Goal: Task Accomplishment & Management: Complete application form

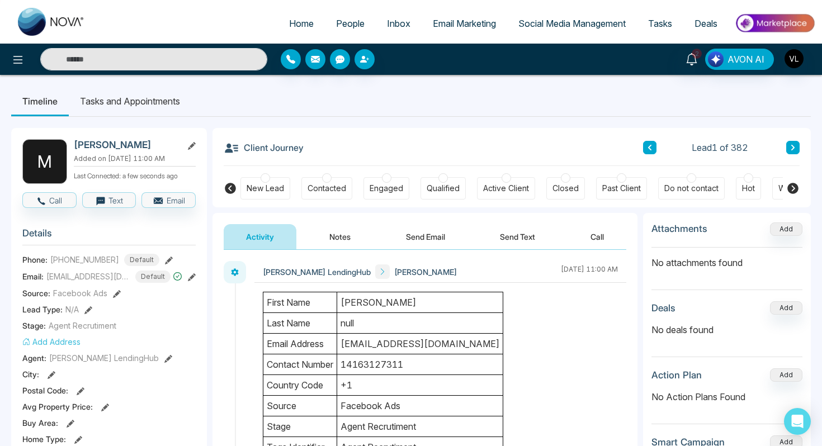
drag, startPoint x: 160, startPoint y: 143, endPoint x: 95, endPoint y: 134, distance: 65.6
copy h2 "[PERSON_NAME]"
click at [103, 140] on h2 "[PERSON_NAME]" at bounding box center [126, 144] width 104 height 11
click at [103, 142] on h2 "[PERSON_NAME]" at bounding box center [126, 144] width 104 height 11
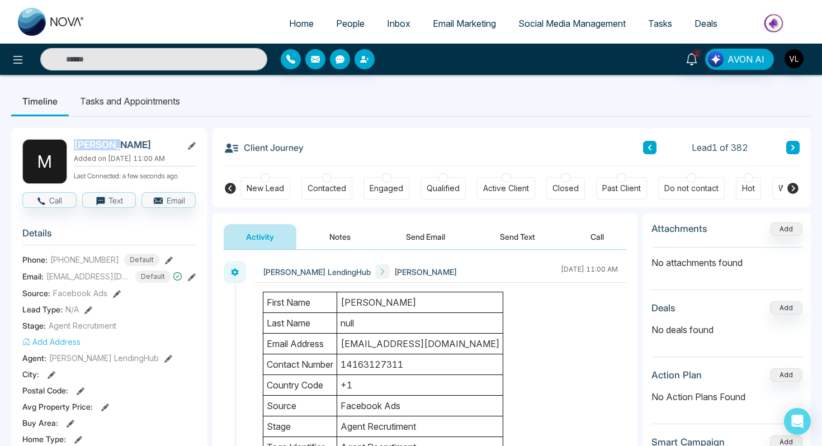
click at [103, 142] on h2 "[PERSON_NAME]" at bounding box center [126, 144] width 104 height 11
copy h2 "[PERSON_NAME]"
click at [164, 226] on section "Details Phone: [PHONE_NUMBER] Default Email: [EMAIL_ADDRESS][DOMAIN_NAME] Defau…" at bounding box center [108, 374] width 173 height 311
click at [364, 345] on td "[EMAIL_ADDRESS][DOMAIN_NAME]" at bounding box center [420, 344] width 166 height 21
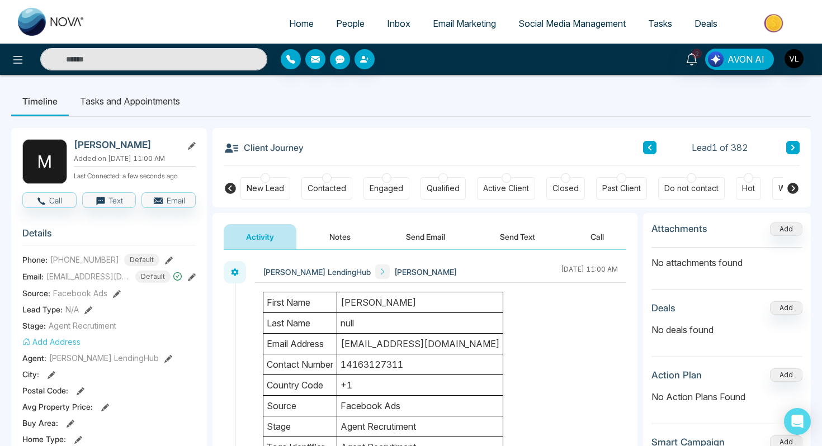
click at [364, 345] on td "[EMAIL_ADDRESS][DOMAIN_NAME]" at bounding box center [420, 344] width 166 height 21
drag, startPoint x: 163, startPoint y: 145, endPoint x: 73, endPoint y: 144, distance: 89.5
click at [73, 144] on div "M [PERSON_NAME] Added on [DATE] 11:00 AM Last Connected: a few seconds ago" at bounding box center [108, 161] width 173 height 45
copy h2 "[PERSON_NAME]"
drag, startPoint x: 464, startPoint y: 347, endPoint x: 345, endPoint y: 345, distance: 119.7
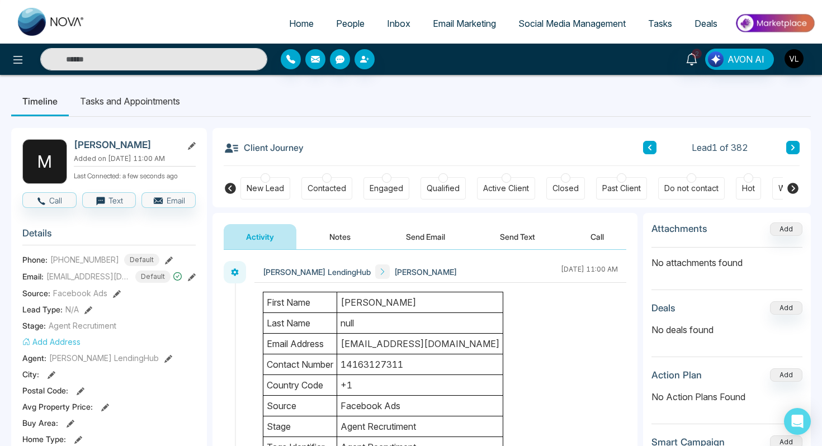
click at [344, 345] on td "[EMAIL_ADDRESS][DOMAIN_NAME]" at bounding box center [420, 344] width 166 height 21
drag, startPoint x: 160, startPoint y: 146, endPoint x: 74, endPoint y: 145, distance: 85.6
click at [74, 145] on h2 "[PERSON_NAME]" at bounding box center [126, 144] width 104 height 11
copy h2 "[PERSON_NAME]"
drag, startPoint x: 114, startPoint y: 266, endPoint x: 48, endPoint y: 267, distance: 66.0
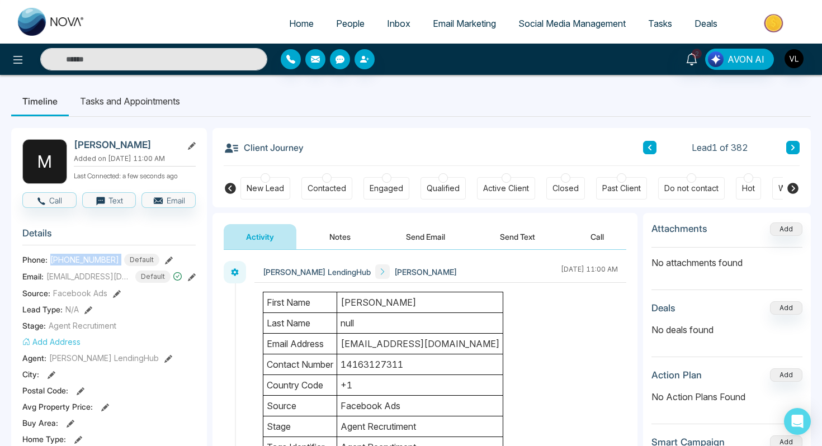
click at [48, 266] on div "Phone: [PHONE_NUMBER] Default" at bounding box center [108, 260] width 173 height 12
copy div "[PHONE_NUMBER]"
click at [93, 51] on input "text" at bounding box center [153, 59] width 227 height 22
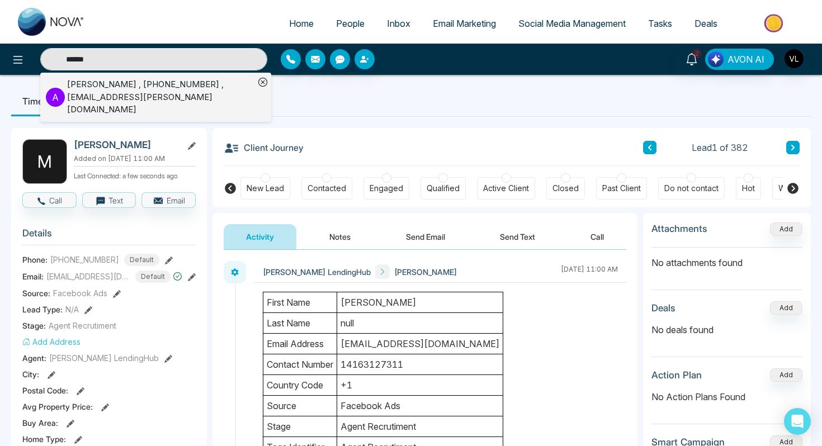
type input "******"
click at [103, 86] on div "[PERSON_NAME] , [PHONE_NUMBER] , [EMAIL_ADDRESS][PERSON_NAME][DOMAIN_NAME]" at bounding box center [160, 97] width 187 height 38
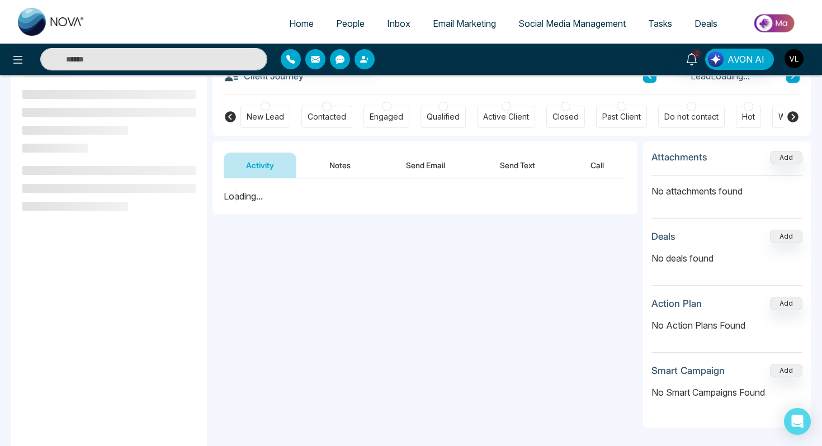
scroll to position [82, 0]
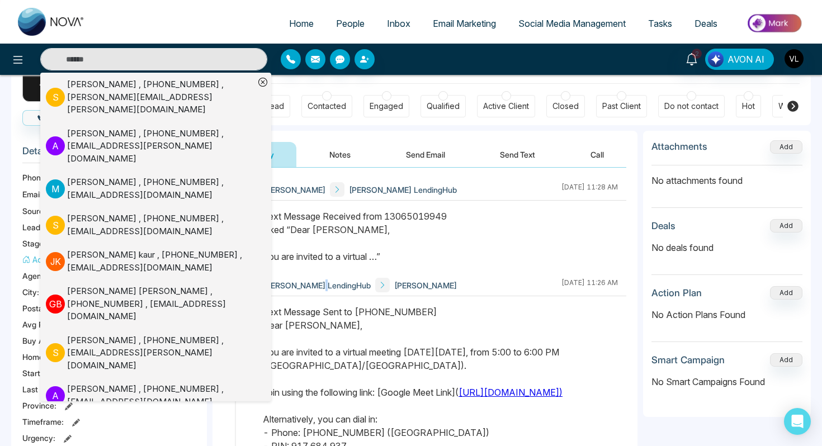
click at [315, 281] on span "[PERSON_NAME] LendingHub" at bounding box center [317, 286] width 108 height 12
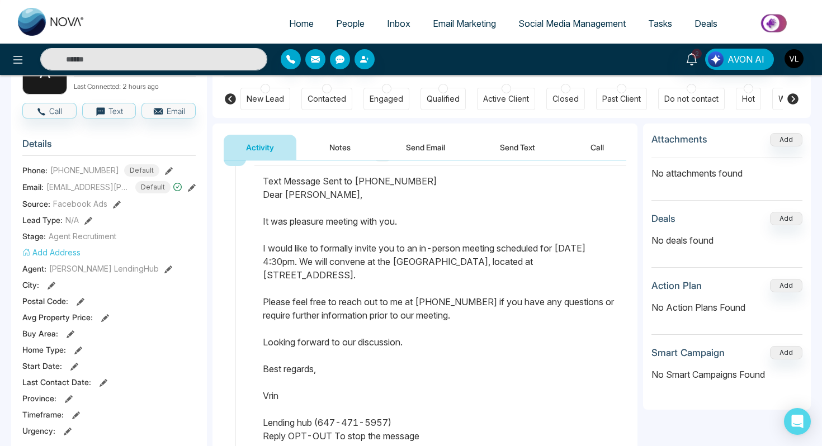
scroll to position [90, 0]
drag, startPoint x: 262, startPoint y: 216, endPoint x: 398, endPoint y: 436, distance: 258.5
click at [399, 437] on div "Text Message Sent to [PHONE_NUMBER] Dear [PERSON_NAME], It was pleasure meeting…" at bounding box center [440, 308] width 355 height 269
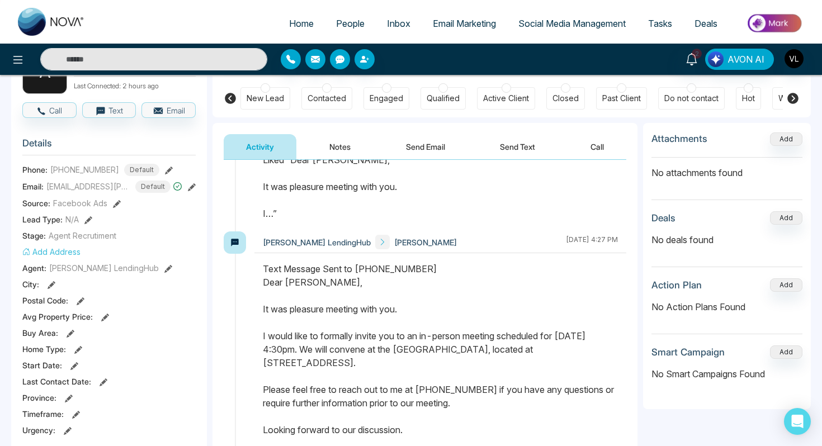
scroll to position [589, 0]
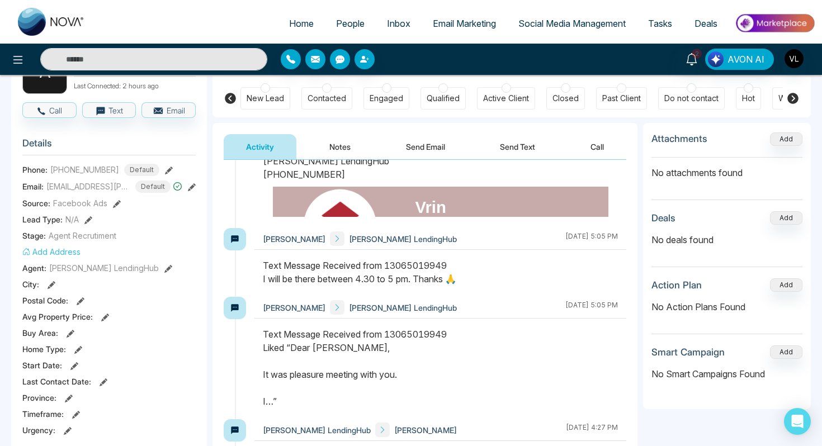
click at [345, 26] on span "People" at bounding box center [350, 23] width 29 height 11
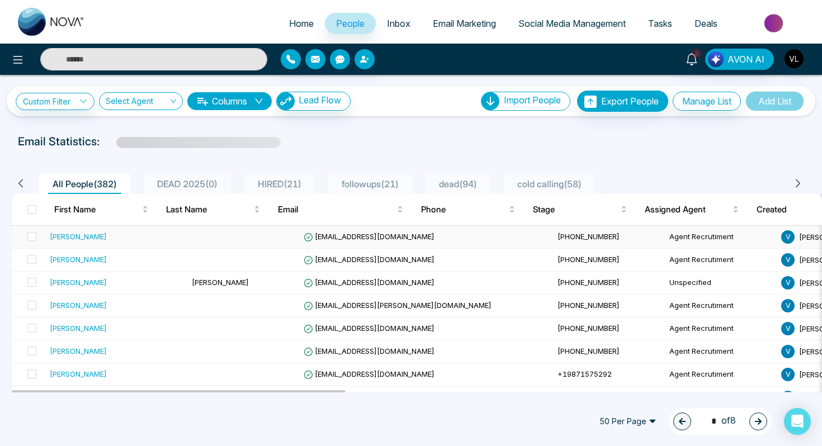
click at [114, 241] on div "[PERSON_NAME]" at bounding box center [116, 236] width 133 height 11
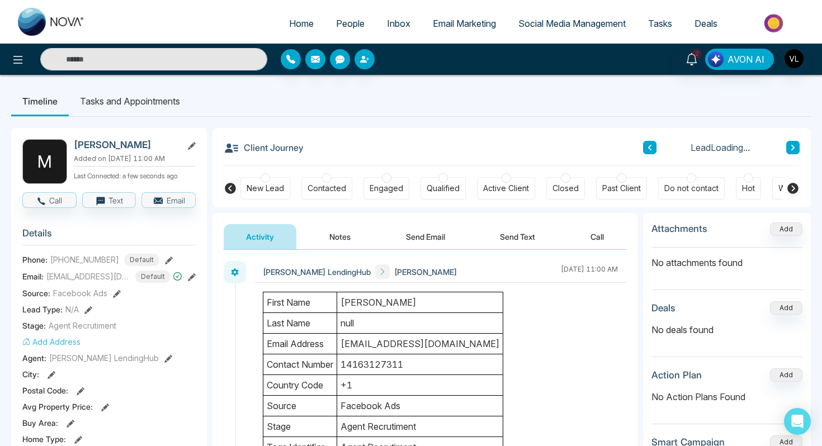
click at [411, 243] on button "Send Email" at bounding box center [426, 236] width 84 height 25
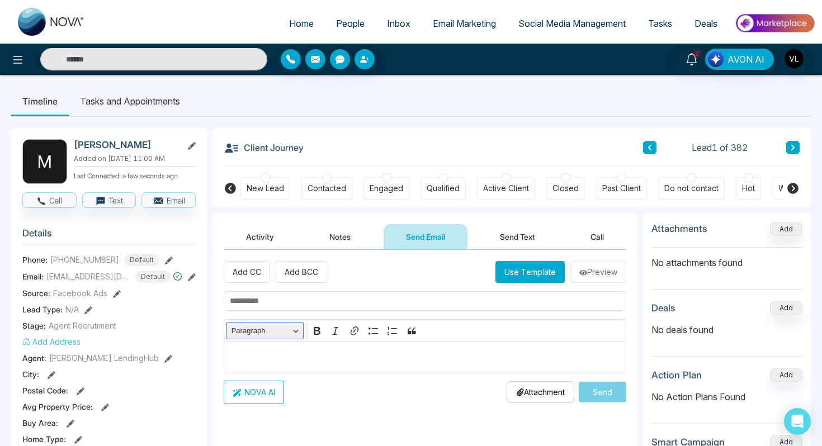
click at [288, 339] on button "Paragraph" at bounding box center [265, 330] width 77 height 17
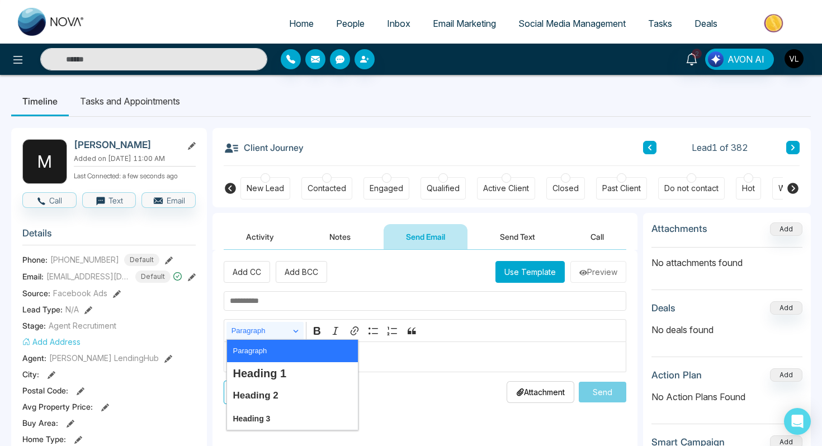
click at [422, 354] on p "Editor editing area: main" at bounding box center [425, 356] width 391 height 13
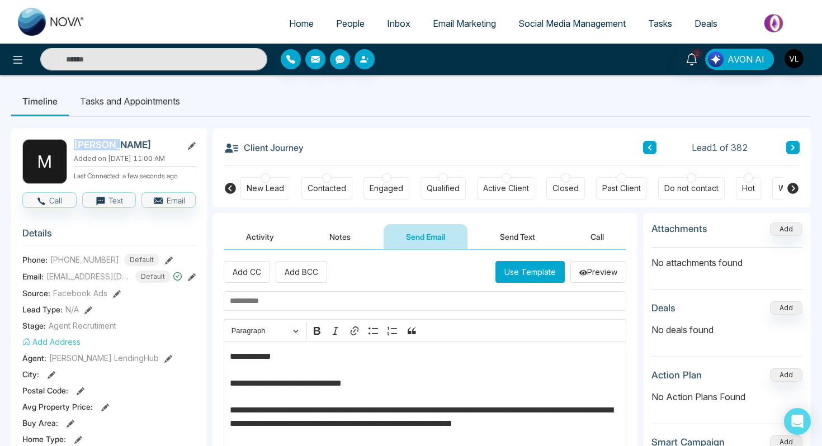
drag, startPoint x: 126, startPoint y: 149, endPoint x: 76, endPoint y: 150, distance: 49.8
click at [76, 150] on h2 "[PERSON_NAME]" at bounding box center [126, 144] width 104 height 11
copy h2 "[PERSON_NAME]"
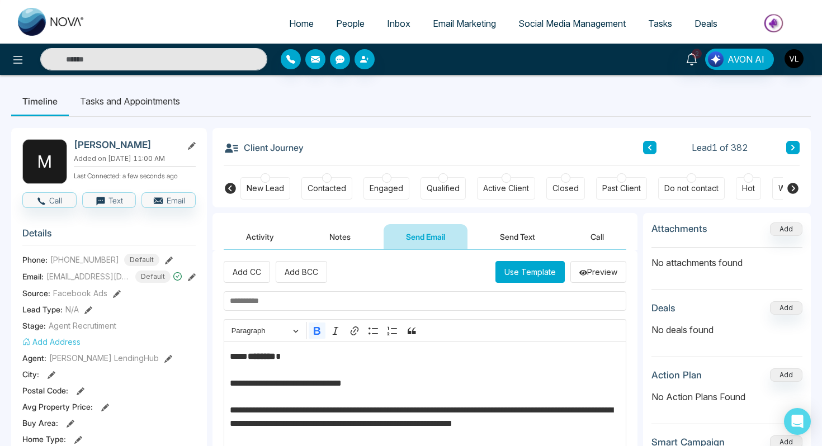
click at [269, 358] on strong "********" at bounding box center [262, 356] width 28 height 8
click at [323, 334] on button "Bold" at bounding box center [317, 331] width 17 height 17
click at [282, 304] on input "text" at bounding box center [425, 301] width 403 height 20
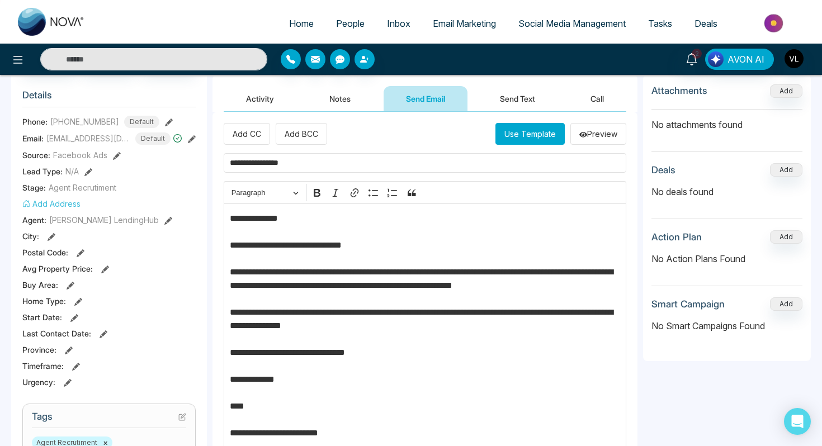
scroll to position [144, 0]
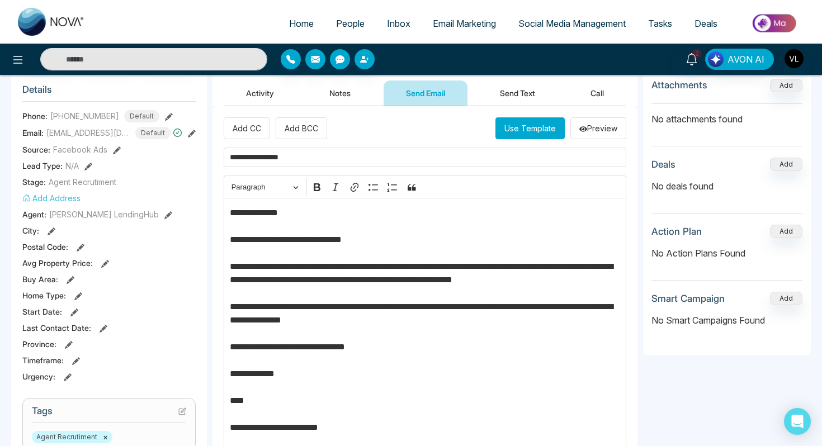
type input "**********"
click at [575, 268] on p "**********" at bounding box center [425, 327] width 391 height 242
drag, startPoint x: 249, startPoint y: 281, endPoint x: 220, endPoint y: 280, distance: 29.7
click at [219, 281] on div "**********" at bounding box center [425, 302] width 425 height 393
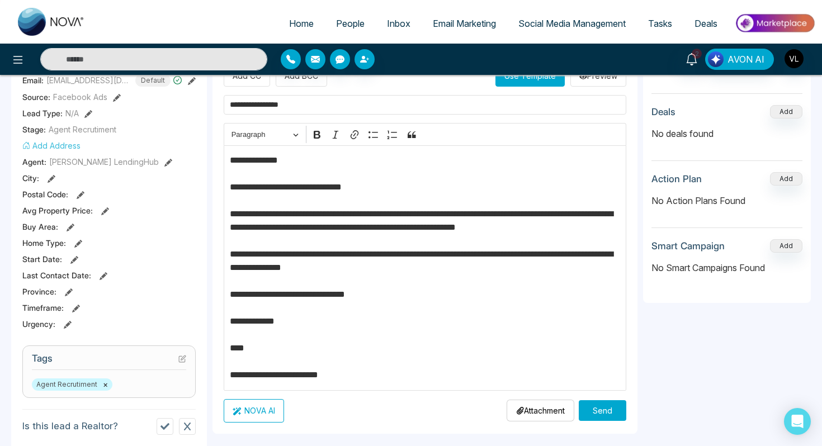
scroll to position [197, 0]
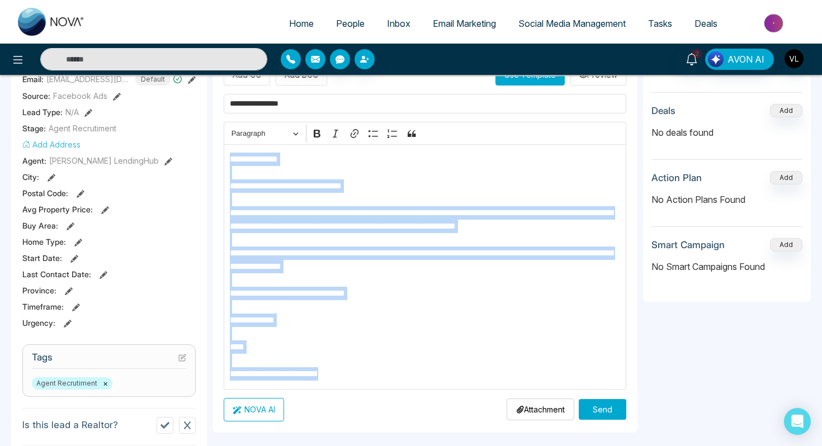
drag, startPoint x: 364, startPoint y: 378, endPoint x: 224, endPoint y: 163, distance: 256.0
click at [224, 162] on div "**********" at bounding box center [425, 267] width 403 height 246
copy p "**********"
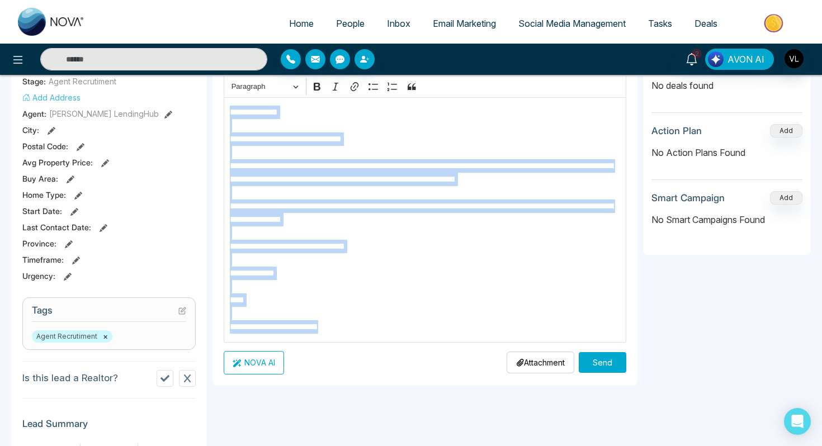
copy p "**********"
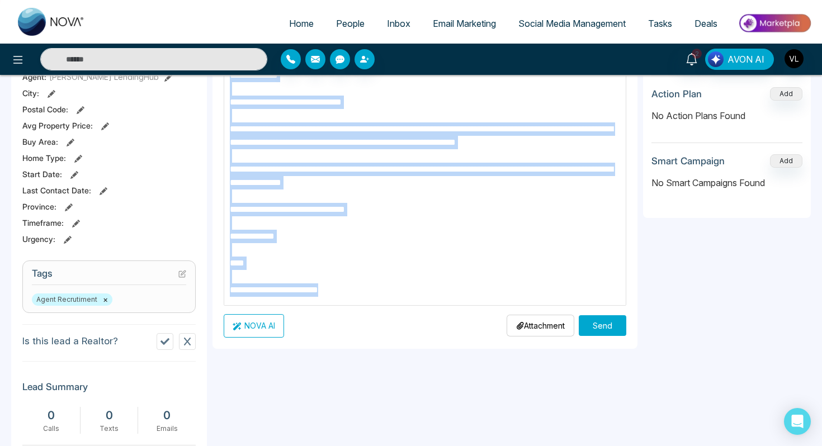
scroll to position [289, 0]
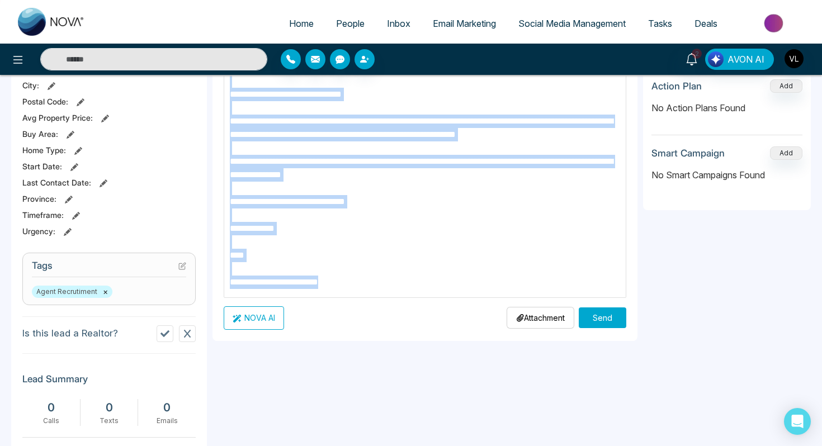
click at [600, 310] on button "Send" at bounding box center [603, 318] width 48 height 21
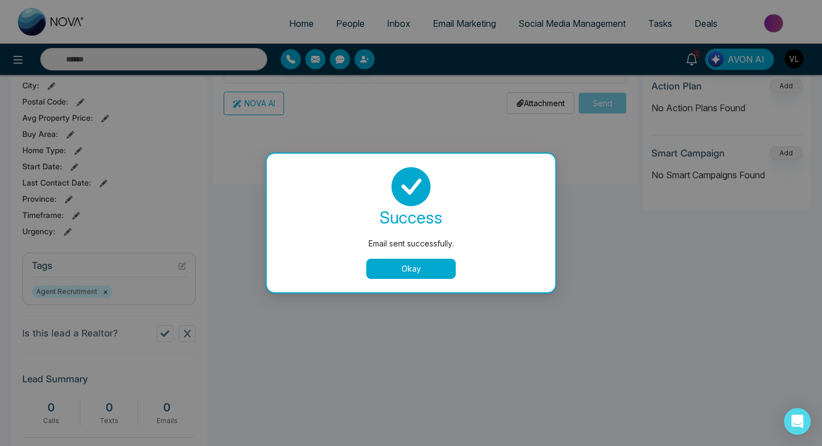
click at [393, 268] on button "Okay" at bounding box center [411, 269] width 90 height 20
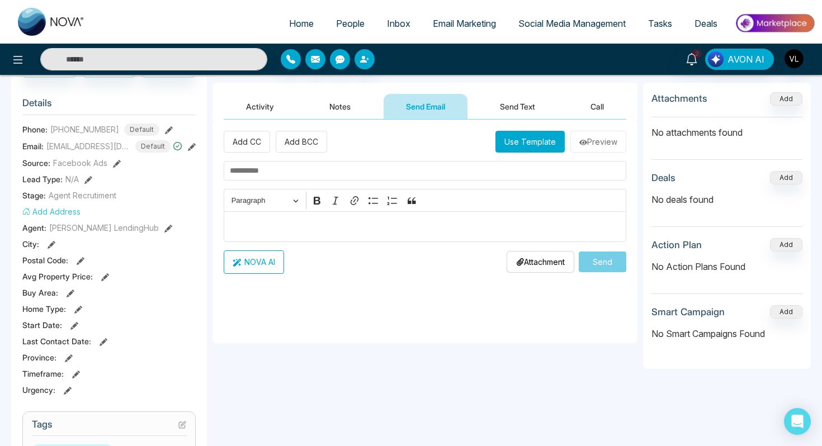
scroll to position [128, 0]
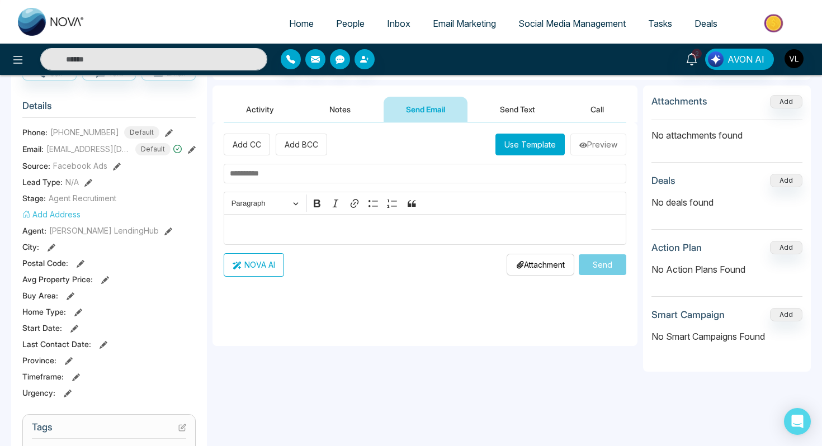
click at [503, 108] on button "Send Text" at bounding box center [518, 109] width 80 height 25
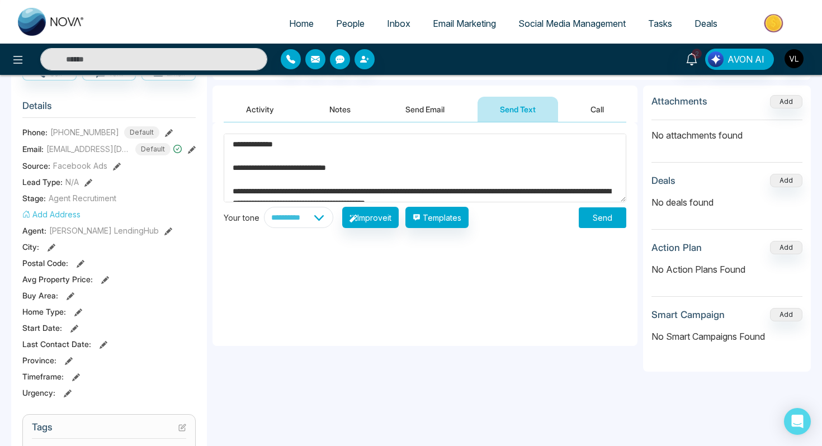
type textarea "**********"
click at [592, 224] on button "Send" at bounding box center [603, 218] width 48 height 21
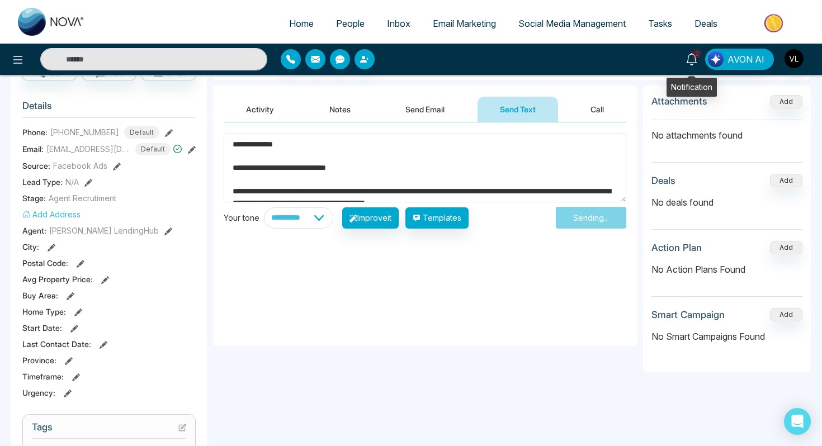
click at [694, 57] on span "2" at bounding box center [697, 54] width 10 height 10
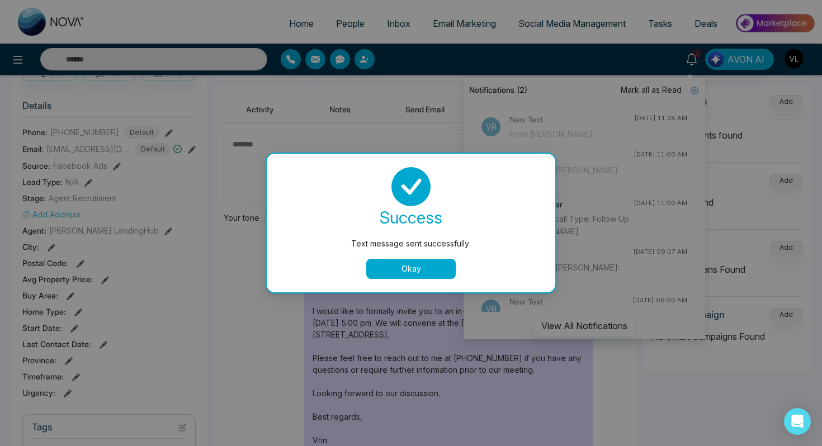
click at [415, 267] on button "Okay" at bounding box center [411, 269] width 90 height 20
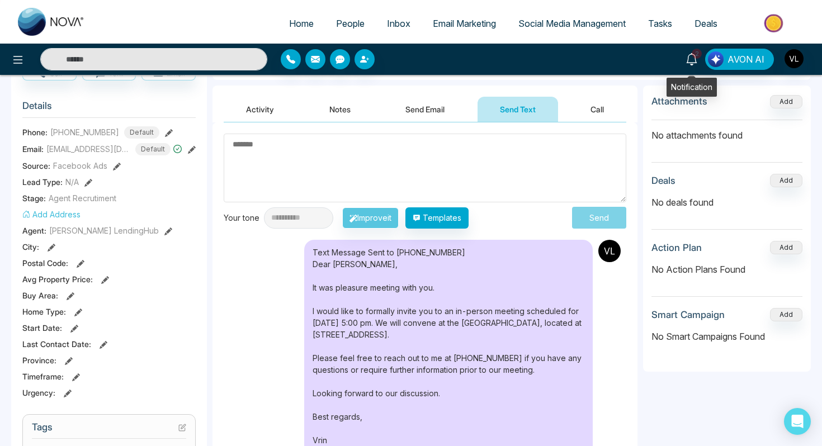
click at [696, 59] on icon at bounding box center [692, 59] width 12 height 12
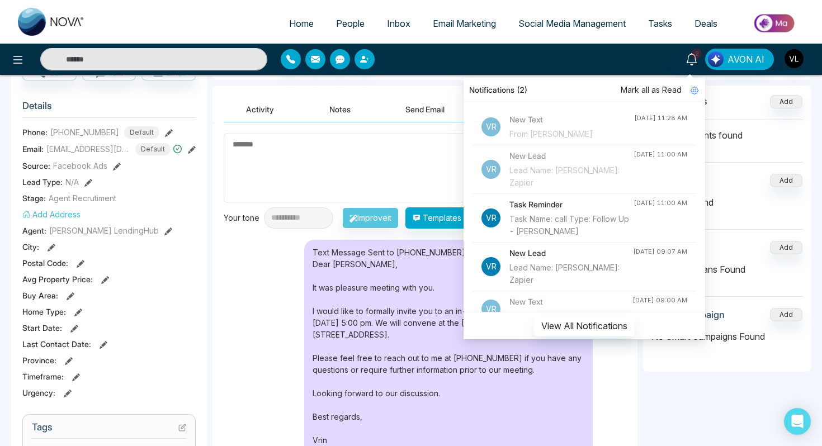
click at [643, 92] on span "Mark all as Read" at bounding box center [651, 90] width 61 height 12
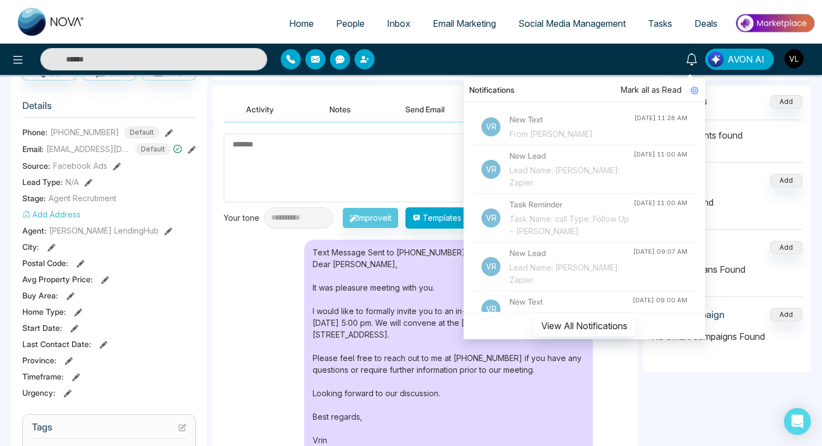
click at [643, 92] on span "Mark all as Read" at bounding box center [651, 90] width 61 height 12
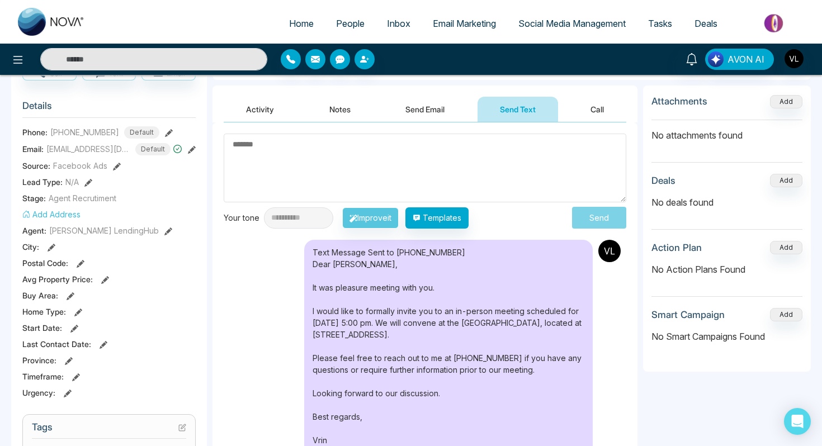
click at [339, 22] on span "People" at bounding box center [350, 23] width 29 height 11
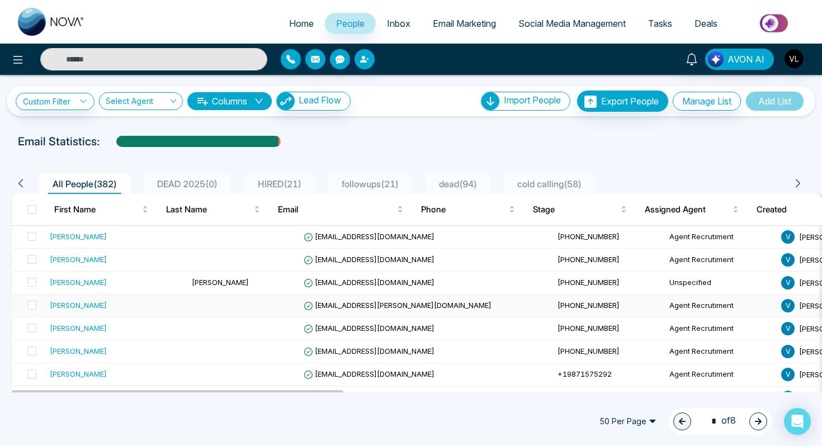
click at [127, 306] on div "[PERSON_NAME]" at bounding box center [116, 305] width 133 height 11
click at [87, 57] on input "text" at bounding box center [153, 59] width 227 height 22
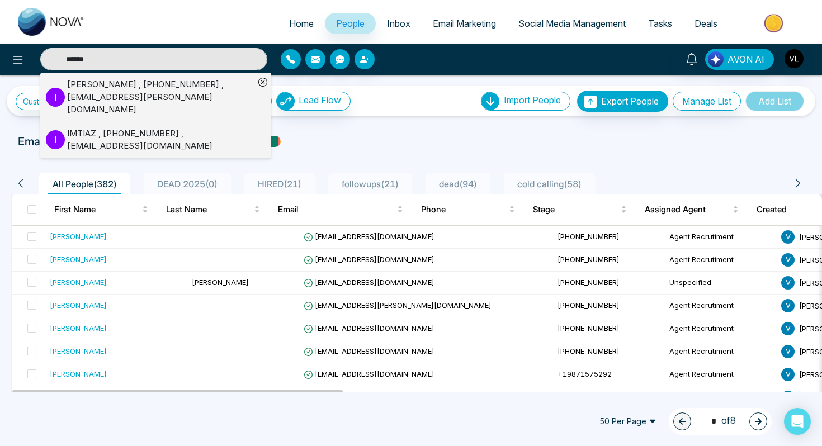
type input "******"
click at [83, 86] on div "[PERSON_NAME] , [PHONE_NUMBER] , [EMAIL_ADDRESS][PERSON_NAME][DOMAIN_NAME]" at bounding box center [160, 97] width 187 height 38
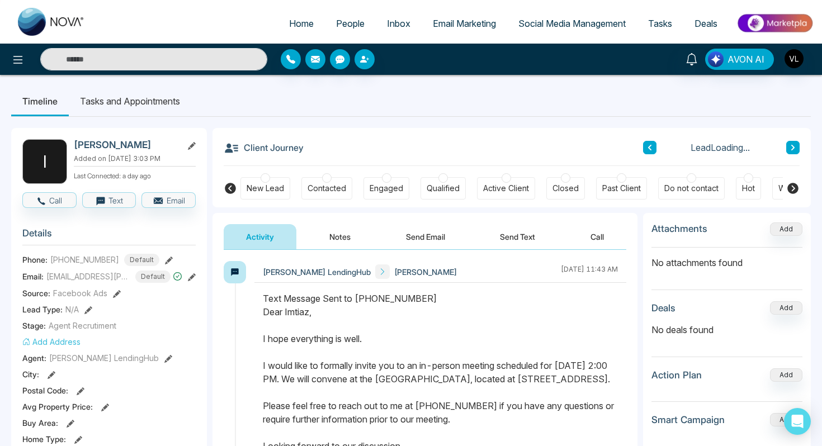
click at [339, 244] on button "Notes" at bounding box center [340, 236] width 66 height 25
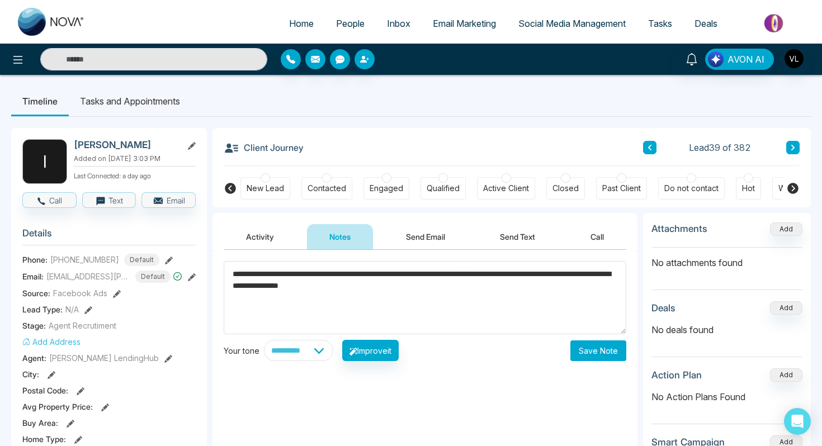
type textarea "**********"
click at [608, 355] on button "Save Note" at bounding box center [599, 351] width 56 height 21
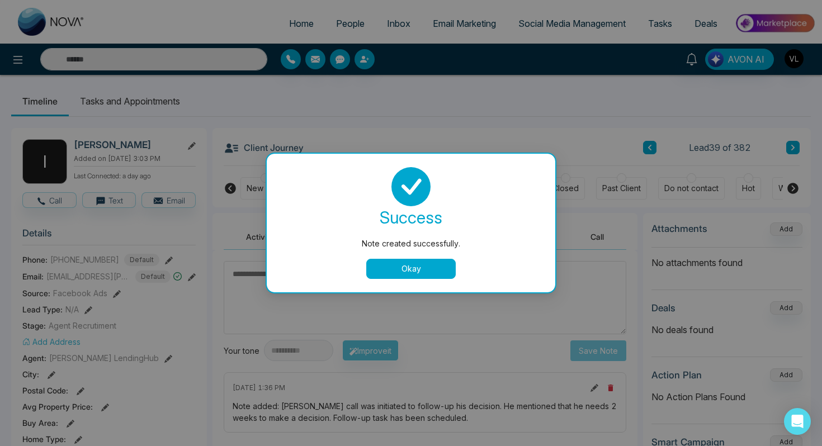
click at [398, 267] on button "Okay" at bounding box center [411, 269] width 90 height 20
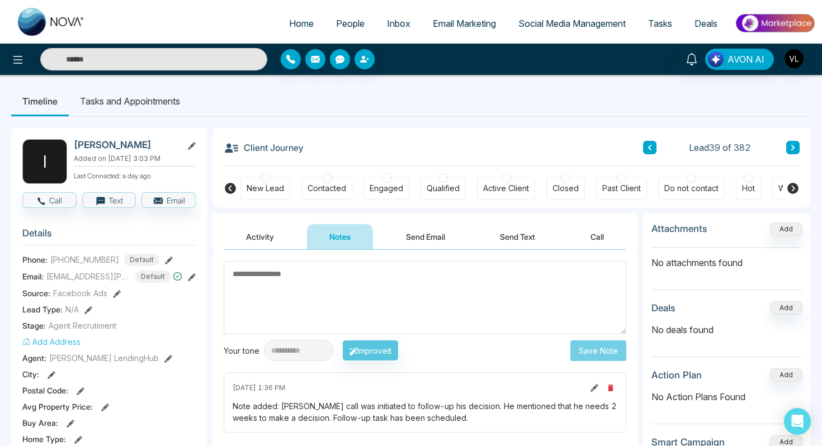
click at [124, 103] on li "Tasks and Appointments" at bounding box center [130, 101] width 123 height 30
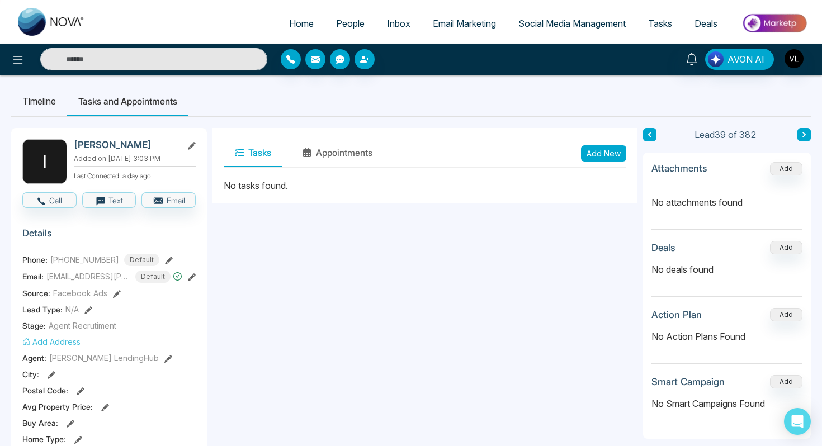
click at [599, 158] on button "Add New" at bounding box center [603, 153] width 45 height 16
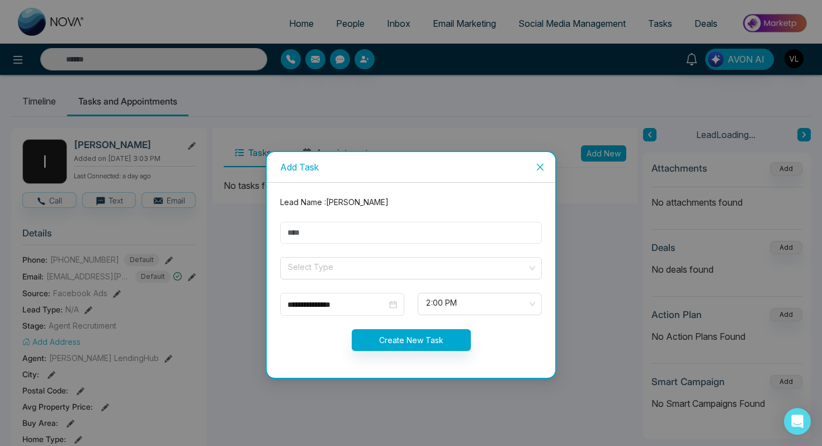
click at [317, 235] on input "text" at bounding box center [411, 233] width 262 height 22
type input "****"
click at [297, 266] on input "search" at bounding box center [407, 266] width 241 height 17
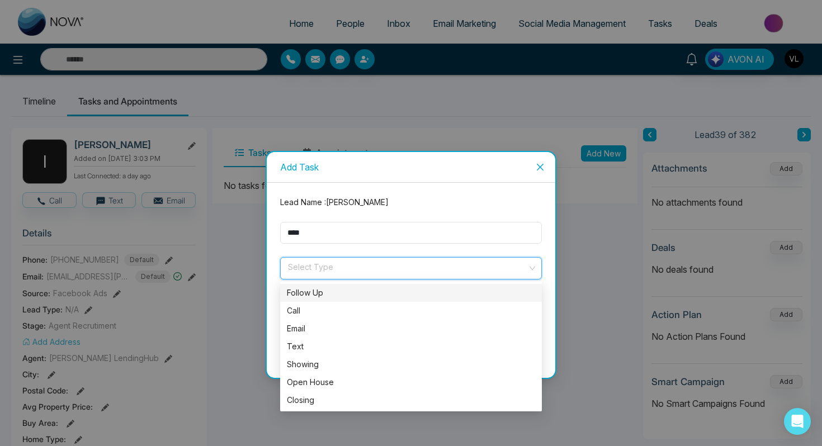
click at [320, 294] on div "Follow Up" at bounding box center [411, 293] width 248 height 12
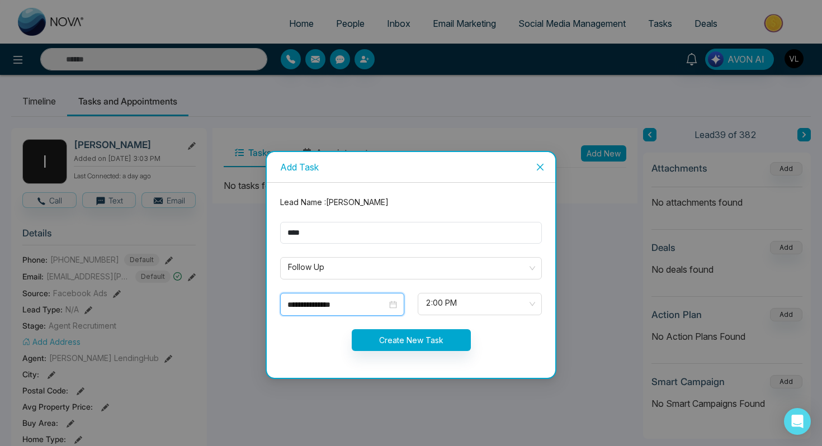
click at [366, 303] on input "**********" at bounding box center [338, 305] width 100 height 12
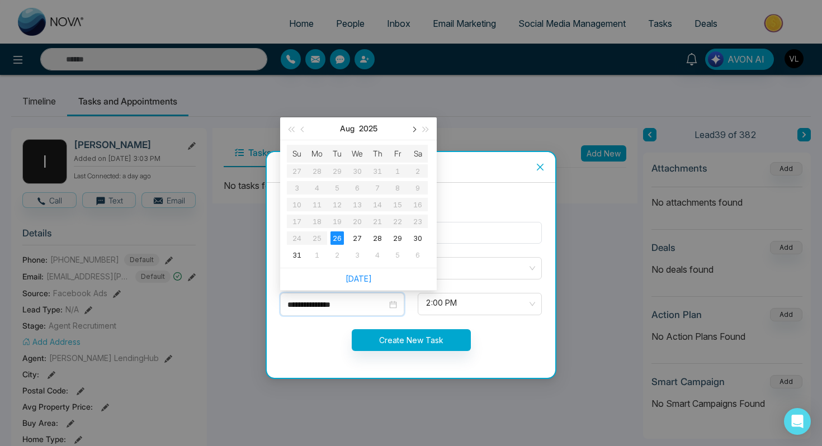
click at [411, 130] on button "button" at bounding box center [413, 128] width 12 height 22
type input "**********"
click at [313, 184] on div "8" at bounding box center [316, 187] width 13 height 13
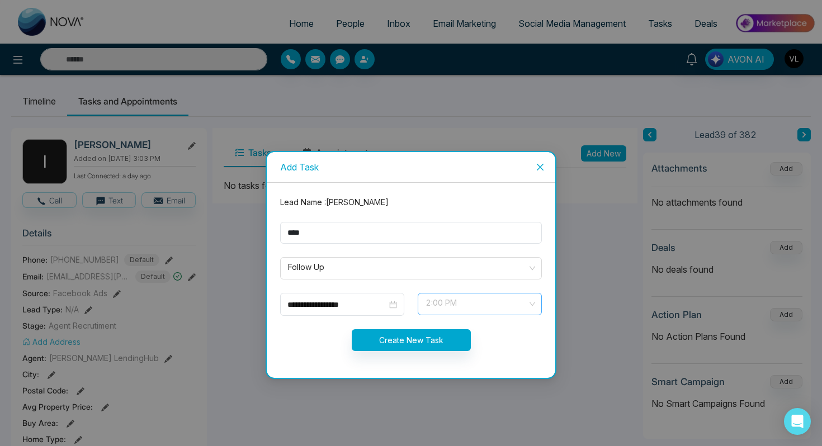
click at [439, 302] on span "2:00 PM" at bounding box center [480, 304] width 109 height 19
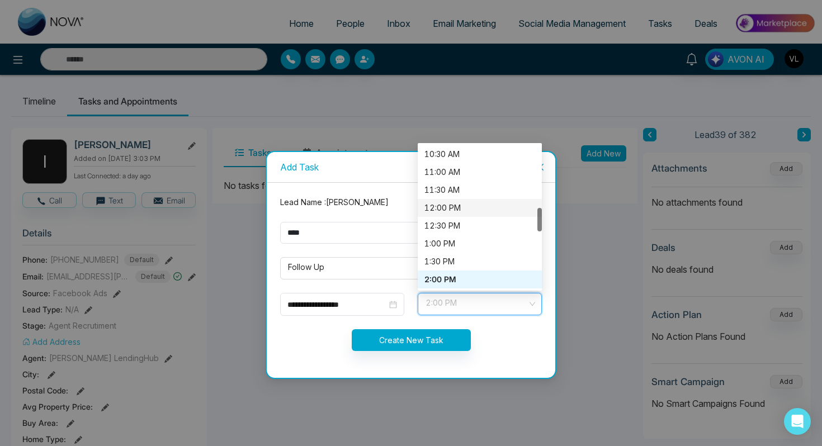
click at [435, 211] on div "12:00 PM" at bounding box center [480, 208] width 111 height 12
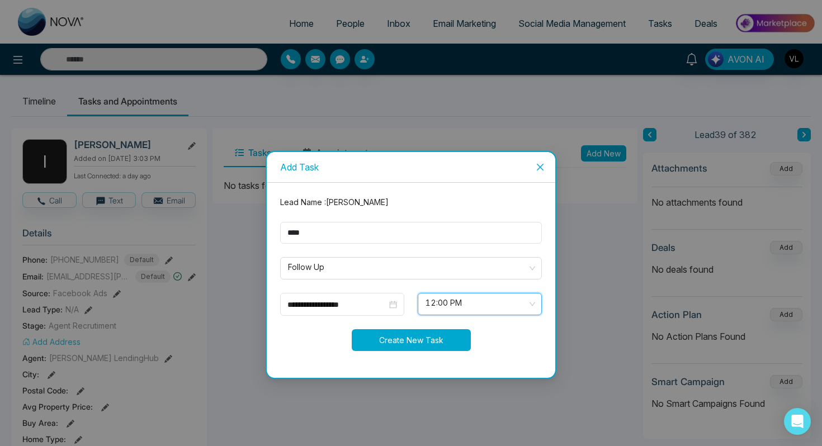
click at [375, 336] on button "Create New Task" at bounding box center [411, 340] width 119 height 22
